Goal: Information Seeking & Learning: Stay updated

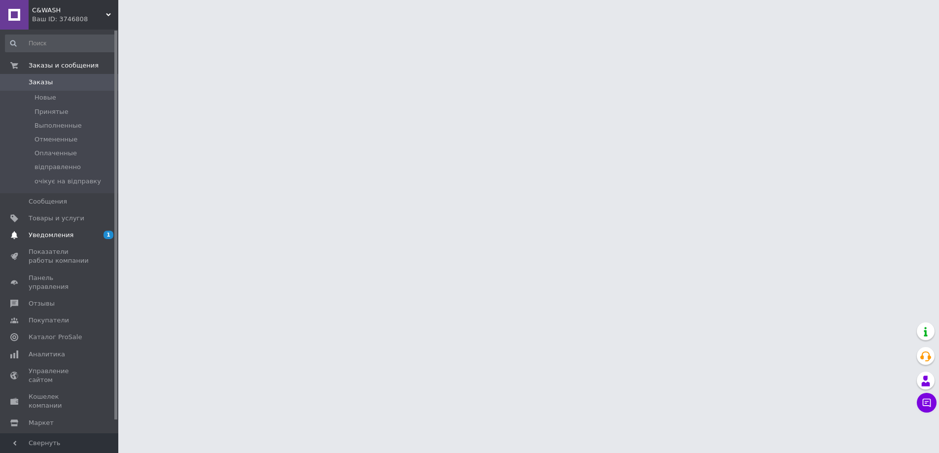
click at [87, 233] on span "Уведомления" at bounding box center [60, 235] width 63 height 9
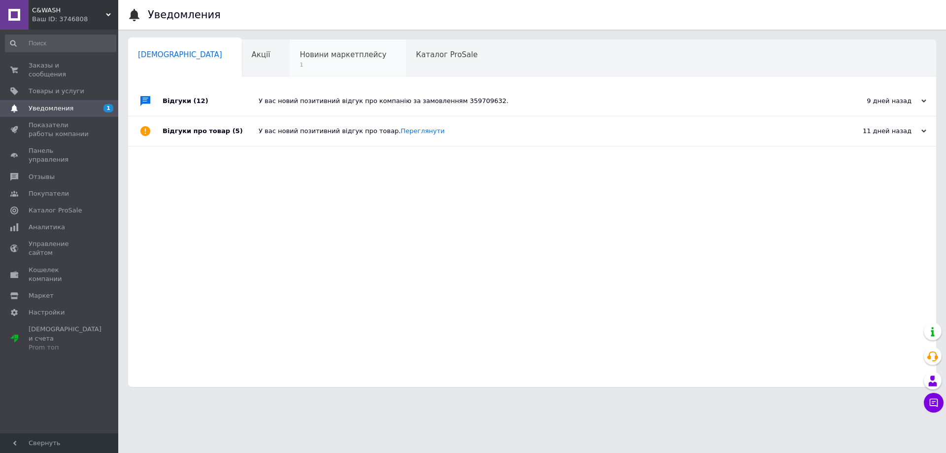
click at [300, 65] on span "1" at bounding box center [343, 64] width 87 height 7
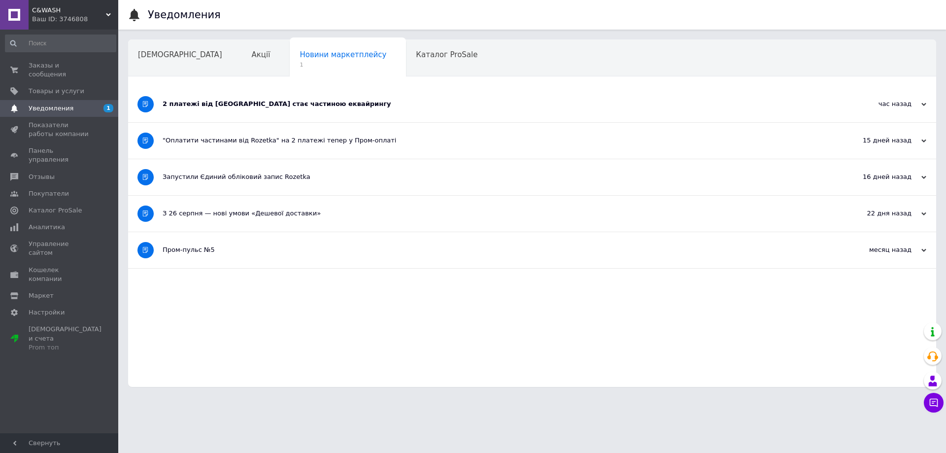
click at [256, 103] on div "2 платежі від [GEOGRAPHIC_DATA] стає частиною еквайрингу" at bounding box center [495, 104] width 665 height 9
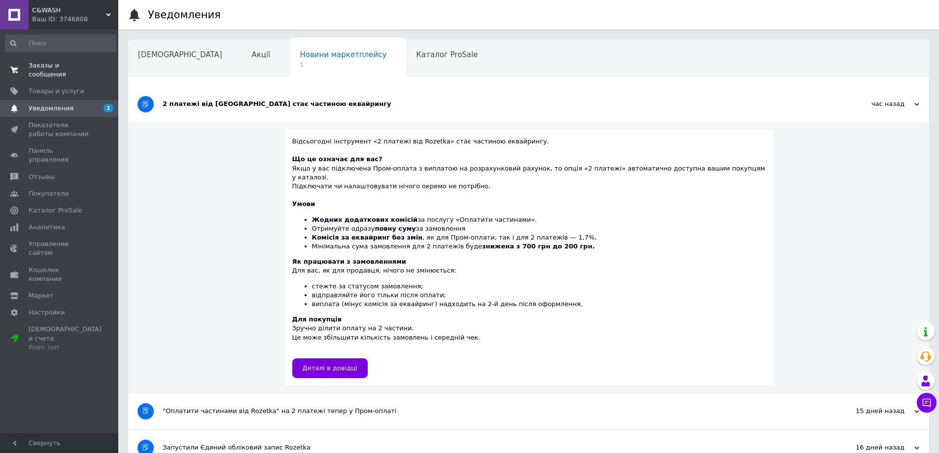
click at [61, 61] on span "Заказы и сообщения" at bounding box center [60, 70] width 63 height 18
